Goal: Transaction & Acquisition: Purchase product/service

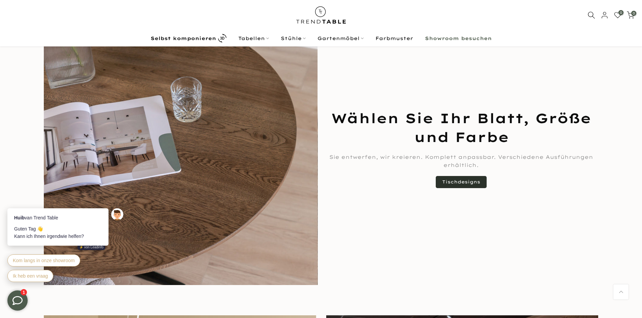
scroll to position [539, 0]
click at [466, 179] on link "Tischdesigns" at bounding box center [460, 182] width 51 height 12
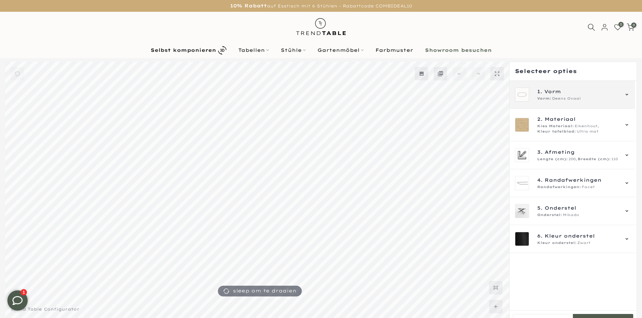
click at [626, 93] on icon at bounding box center [626, 94] width 5 height 5
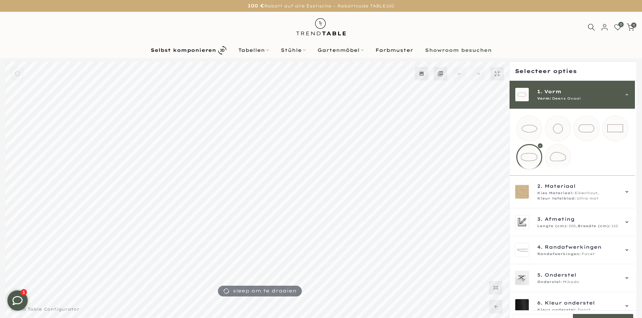
click at [529, 126] on mmq-loader at bounding box center [528, 128] width 25 height 25
click at [585, 126] on mmq-loader at bounding box center [586, 128] width 25 height 25
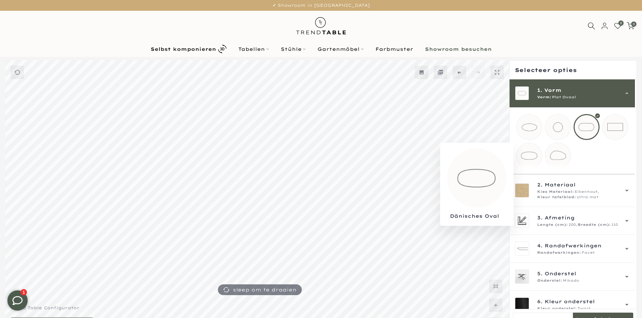
click at [530, 153] on mmq-loader at bounding box center [528, 155] width 25 height 25
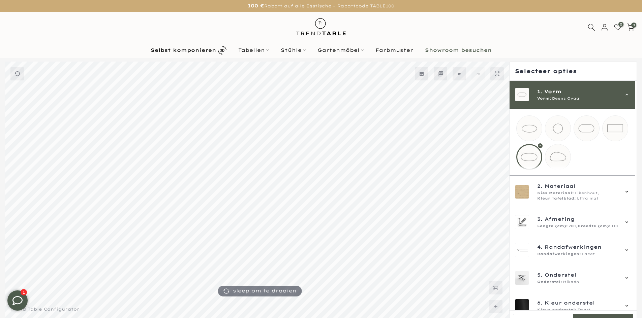
click at [559, 155] on mmq-loader at bounding box center [557, 156] width 25 height 25
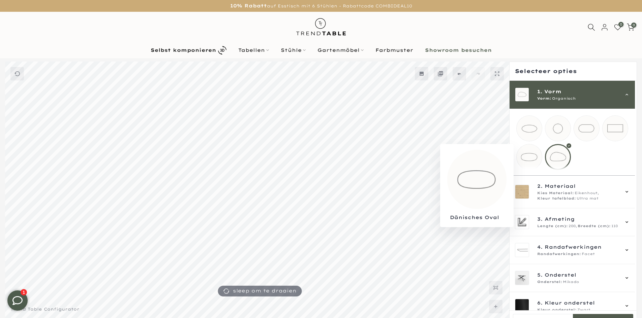
click at [525, 158] on mmq-loader at bounding box center [528, 156] width 25 height 25
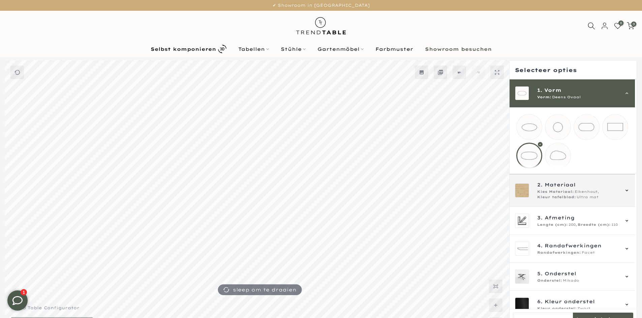
click at [627, 192] on div "2. Materiaal Kies Materiaal: Eikenhout, Kleur tafelblad: Ultra mat" at bounding box center [572, 190] width 115 height 19
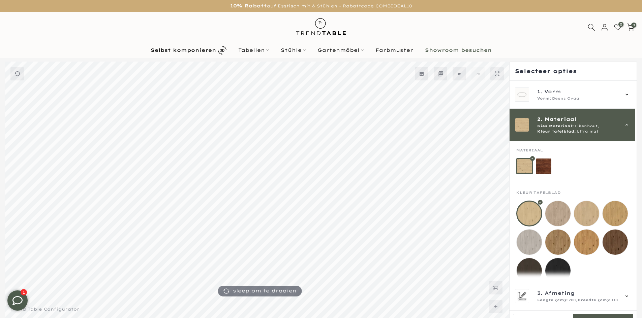
click at [588, 243] on mmq-loader at bounding box center [586, 242] width 25 height 25
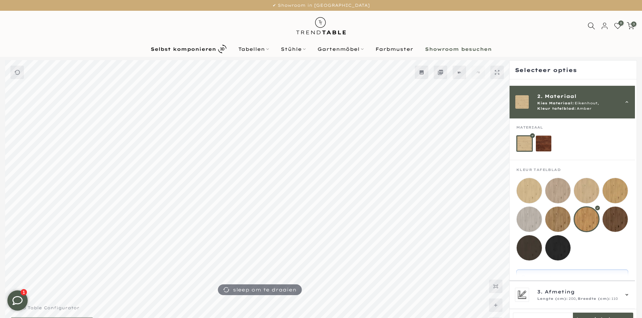
scroll to position [34, 0]
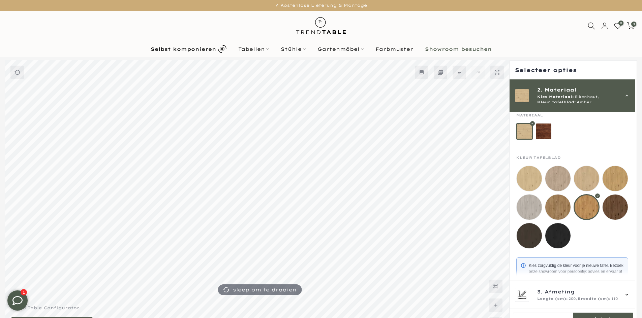
click at [614, 179] on mmq-loader at bounding box center [614, 178] width 25 height 25
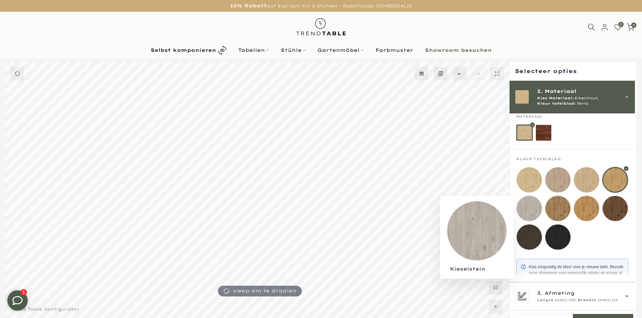
click at [529, 207] on mmq-loader at bounding box center [528, 208] width 25 height 25
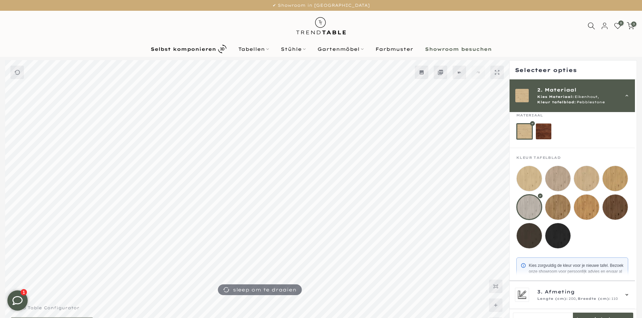
click at [528, 177] on mmq-loader at bounding box center [528, 178] width 25 height 25
click at [585, 203] on mmq-loader at bounding box center [586, 207] width 25 height 25
click at [560, 204] on mmq-loader at bounding box center [557, 207] width 25 height 25
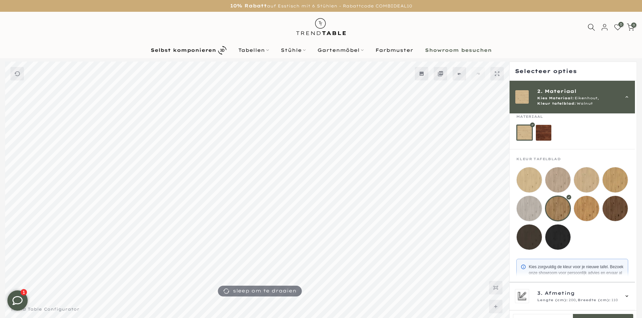
click at [587, 176] on mmq-loader at bounding box center [586, 179] width 25 height 25
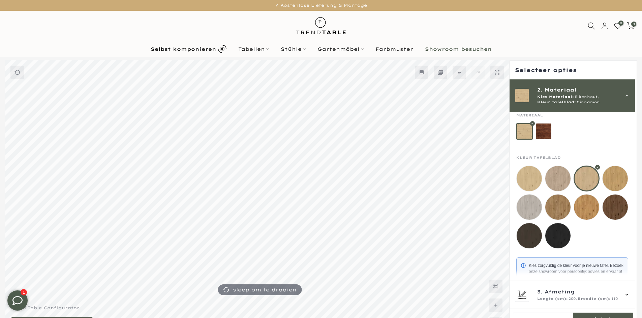
click at [615, 206] on mmq-loader at bounding box center [614, 207] width 25 height 25
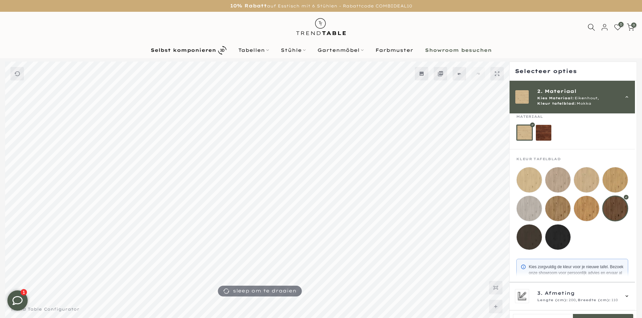
click at [524, 235] on mmq-loader at bounding box center [528, 237] width 25 height 25
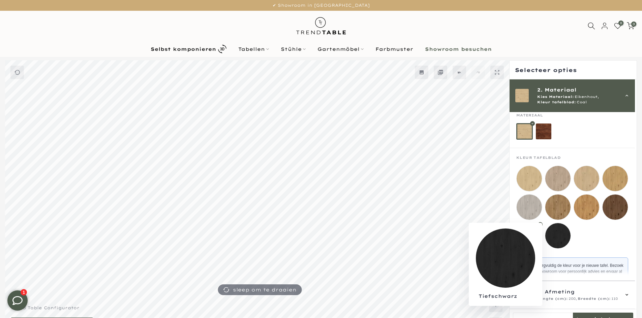
click at [559, 236] on mmq-loader at bounding box center [557, 235] width 25 height 25
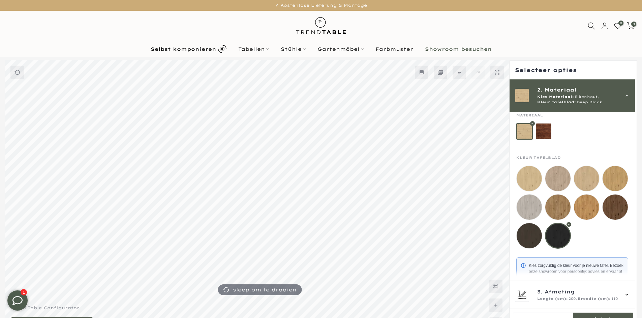
click at [558, 202] on mmq-loader at bounding box center [557, 207] width 25 height 25
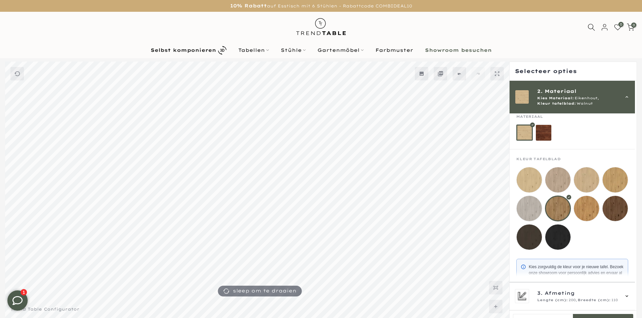
click at [586, 203] on mmq-loader at bounding box center [586, 208] width 25 height 25
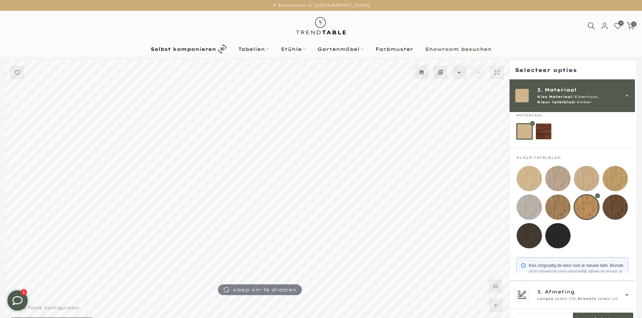
click at [618, 177] on mmq-loader at bounding box center [614, 178] width 25 height 25
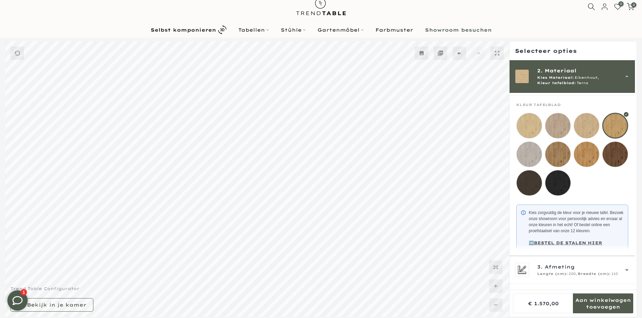
scroll to position [18, 0]
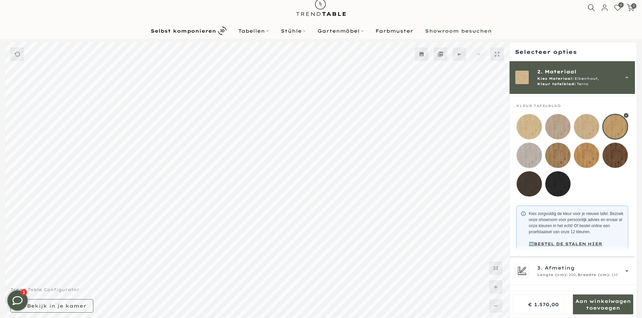
click at [626, 76] on icon at bounding box center [626, 77] width 5 height 5
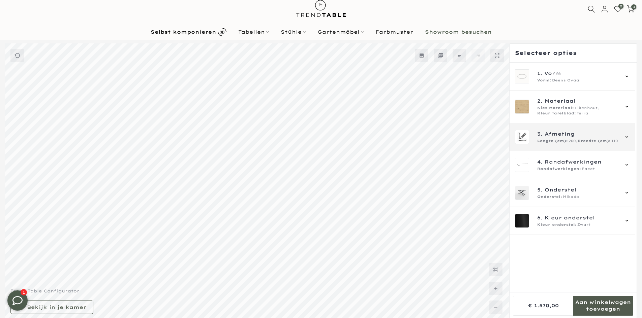
scroll to position [19, 0]
click at [626, 134] on icon at bounding box center [626, 135] width 5 height 5
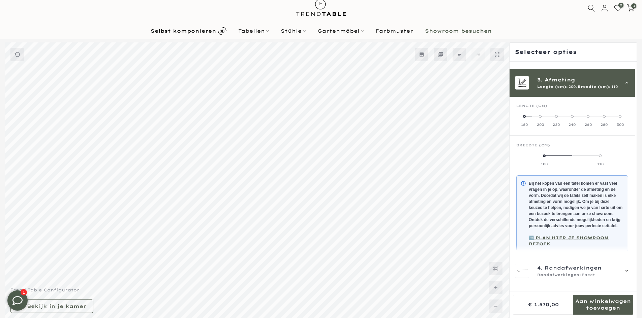
scroll to position [61, 0]
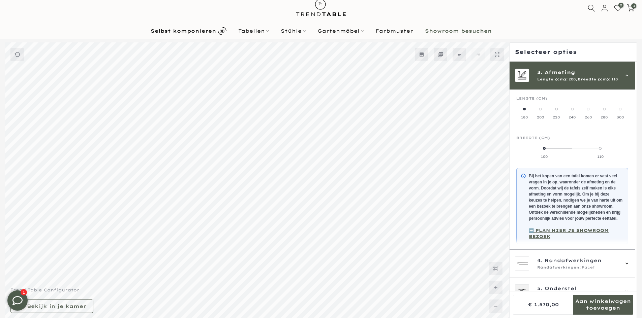
click at [523, 107] on label "180" at bounding box center [524, 112] width 16 height 13
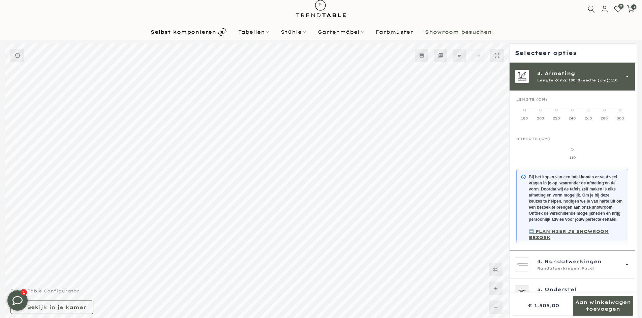
scroll to position [19, 0]
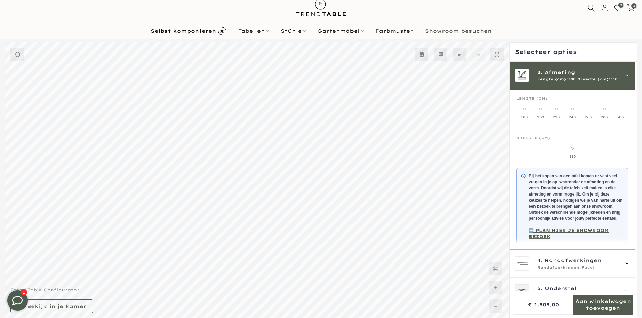
click at [572, 147] on span at bounding box center [572, 148] width 3 height 3
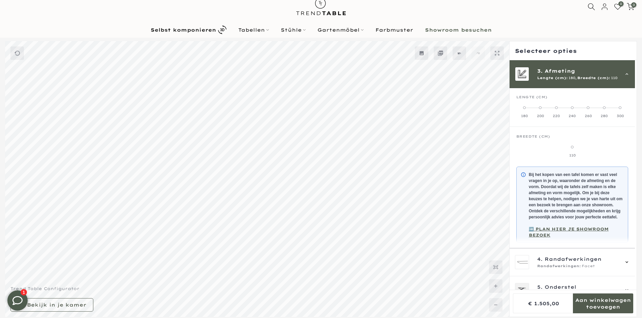
scroll to position [18, 0]
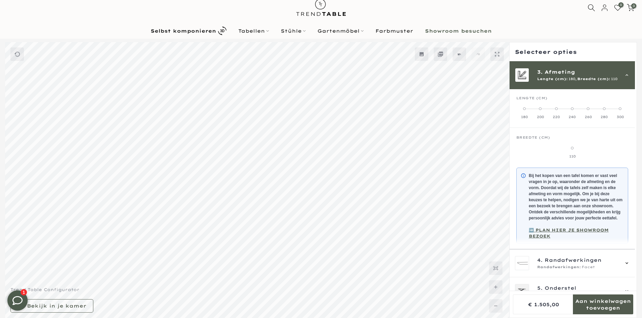
click at [540, 106] on label "200" at bounding box center [540, 112] width 16 height 13
click at [524, 108] on span at bounding box center [524, 108] width 3 height 3
click at [627, 73] on icon at bounding box center [626, 75] width 5 height 5
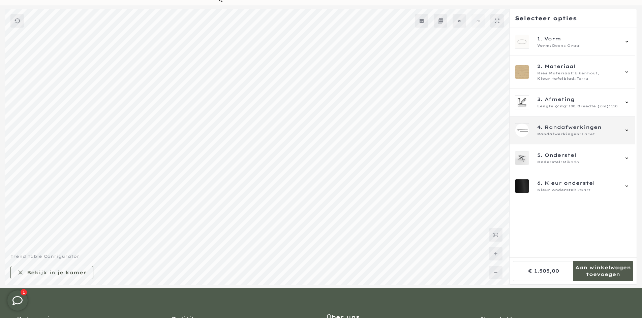
scroll to position [52, 0]
click at [627, 129] on icon at bounding box center [626, 129] width 5 height 5
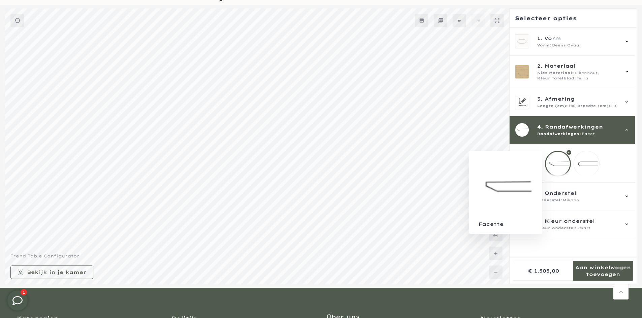
scroll to position [53, 0]
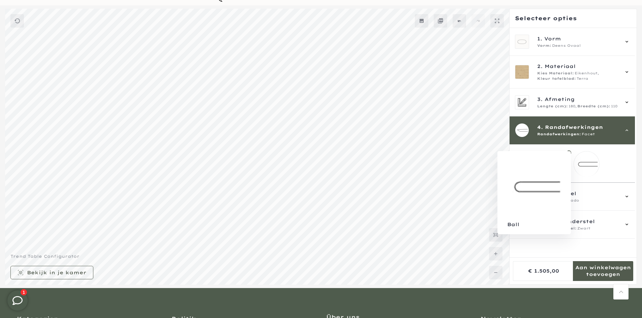
click at [586, 163] on mmq-loader at bounding box center [586, 164] width 25 height 25
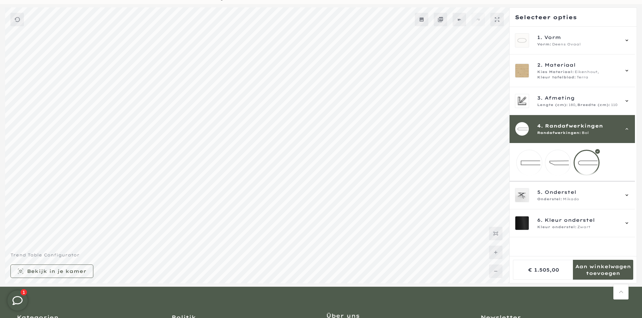
scroll to position [52, 0]
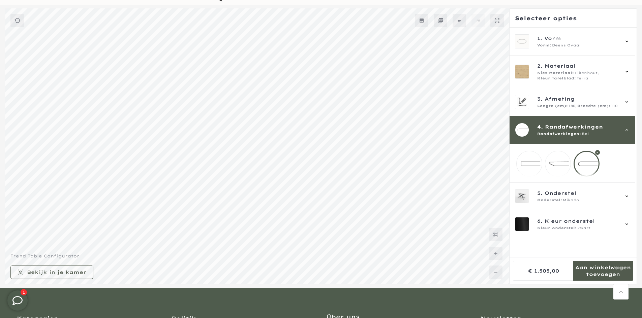
click at [524, 164] on mmq-loader at bounding box center [528, 163] width 25 height 25
click at [557, 161] on mmq-loader at bounding box center [557, 163] width 25 height 25
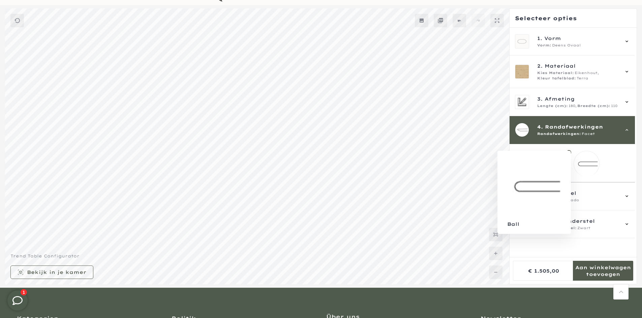
click at [587, 162] on mmq-loader at bounding box center [586, 163] width 25 height 25
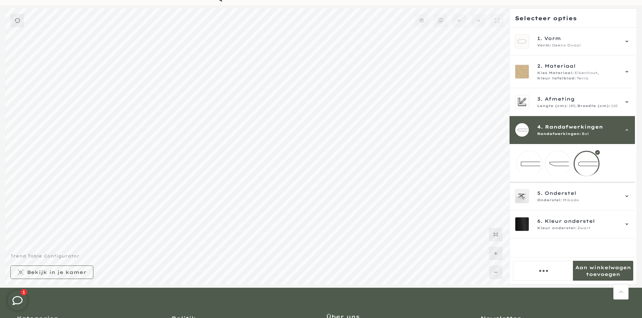
scroll to position [53, 0]
click at [625, 130] on icon at bounding box center [626, 130] width 5 height 5
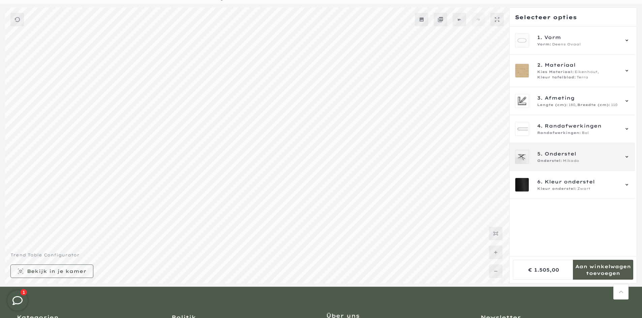
scroll to position [52, 0]
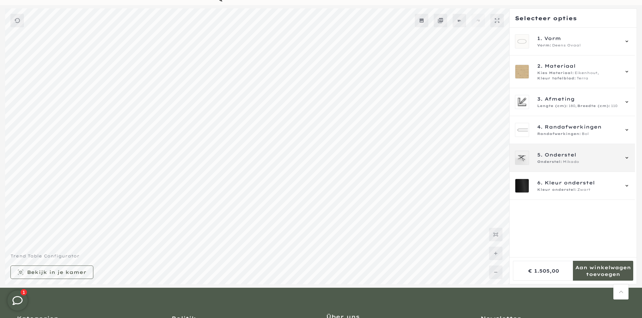
click at [628, 156] on icon at bounding box center [626, 157] width 5 height 5
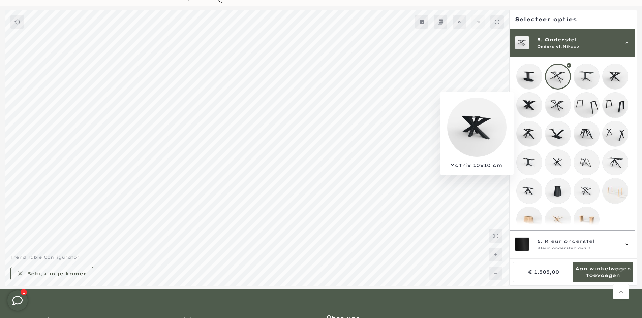
scroll to position [53, 0]
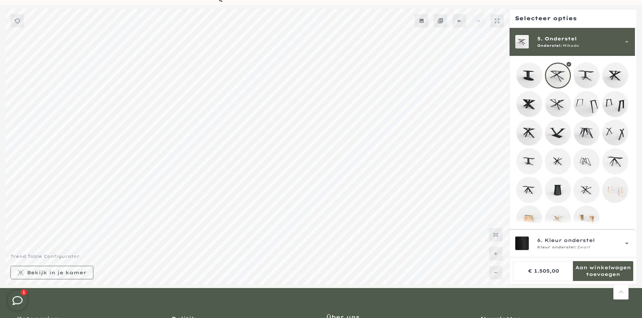
click at [530, 102] on mmq-loader at bounding box center [528, 104] width 25 height 25
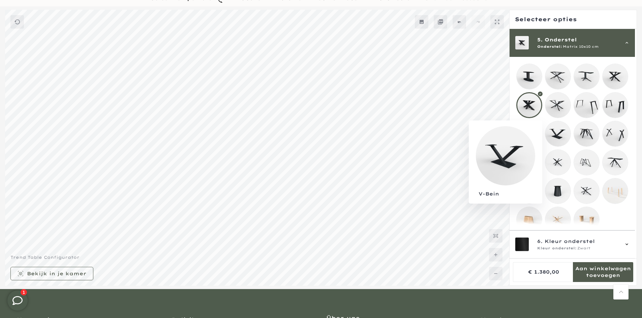
scroll to position [53, 0]
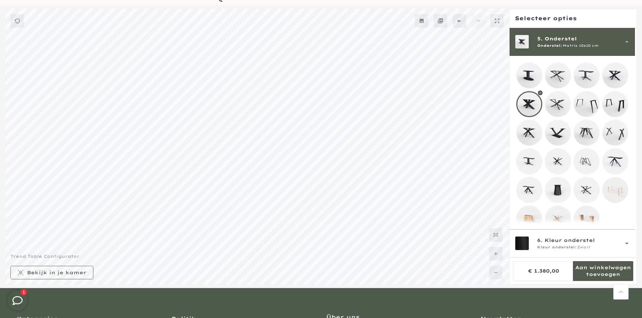
click at [561, 130] on mmq-loader at bounding box center [557, 132] width 25 height 25
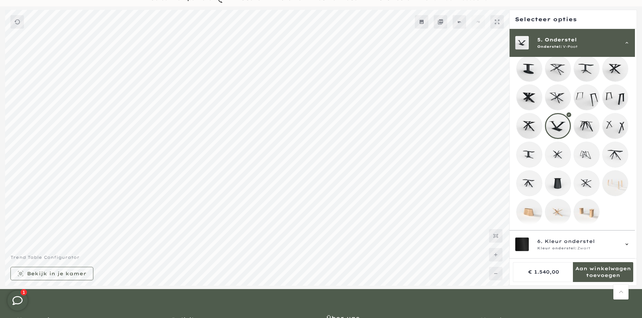
scroll to position [53, 0]
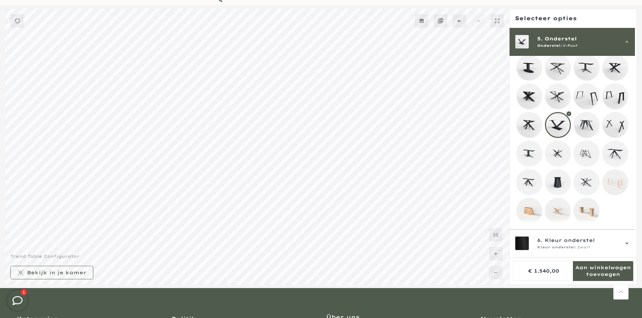
click at [627, 38] on div "5. Onderstel Onderstel: V-Poot" at bounding box center [572, 42] width 115 height 14
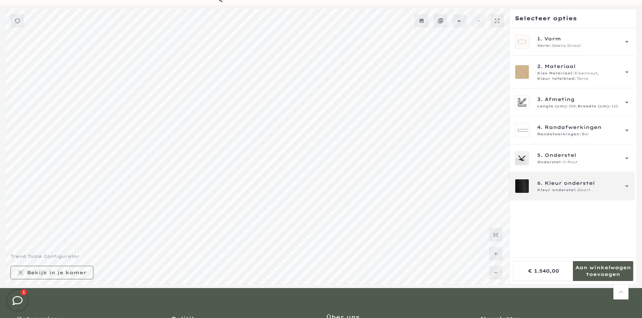
click at [627, 185] on icon at bounding box center [626, 186] width 5 height 5
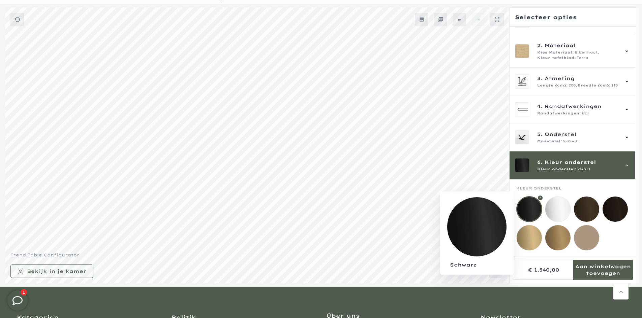
scroll to position [52, 0]
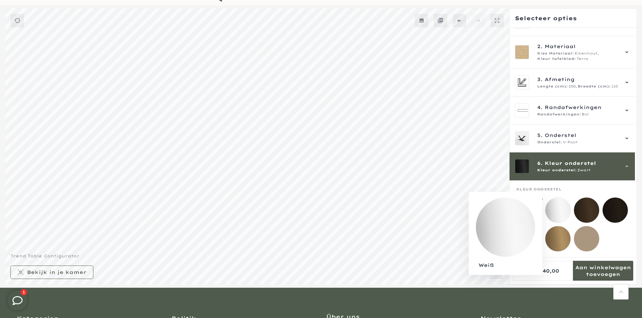
click at [557, 204] on mmq-loader at bounding box center [557, 210] width 25 height 25
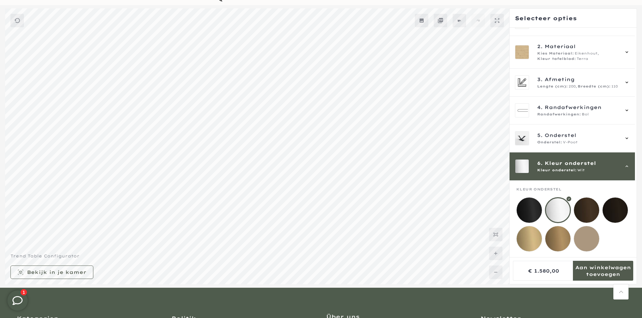
click at [586, 201] on mmq-loader at bounding box center [586, 210] width 25 height 25
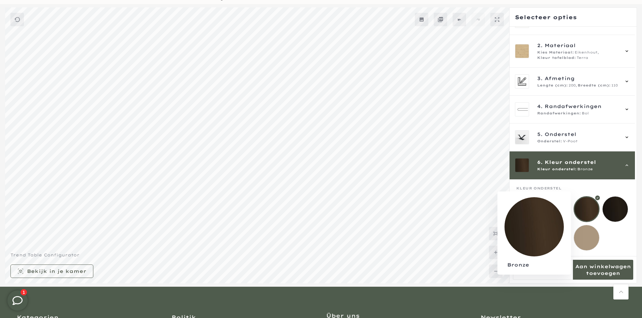
scroll to position [52, 0]
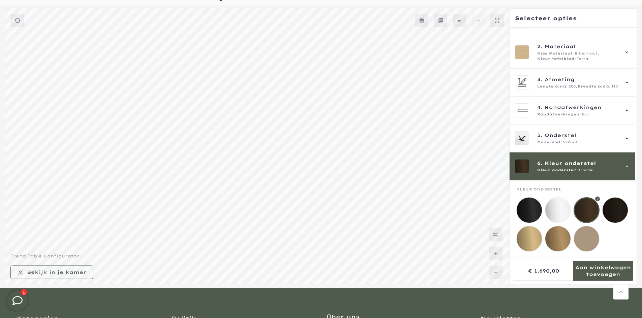
click at [613, 201] on mmq-loader at bounding box center [614, 210] width 25 height 25
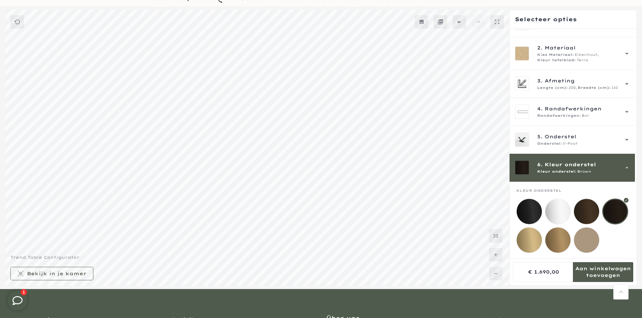
scroll to position [53, 0]
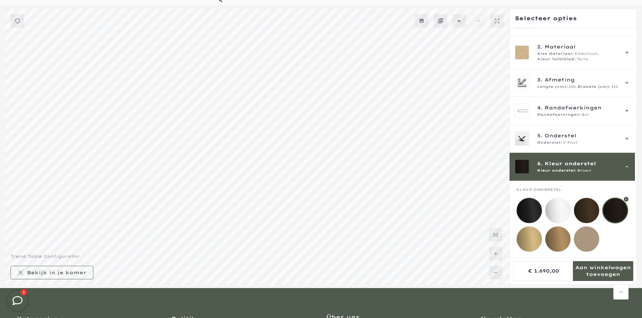
click at [626, 164] on icon at bounding box center [626, 166] width 5 height 5
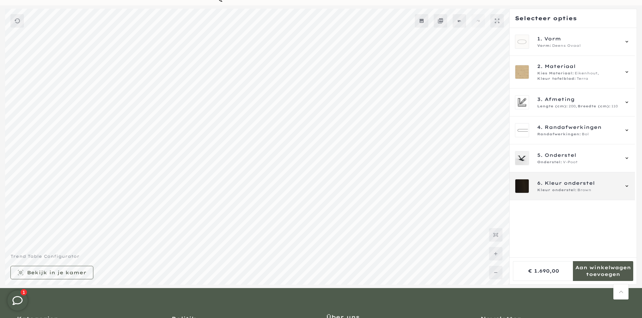
scroll to position [0, 0]
